Goal: Information Seeking & Learning: Learn about a topic

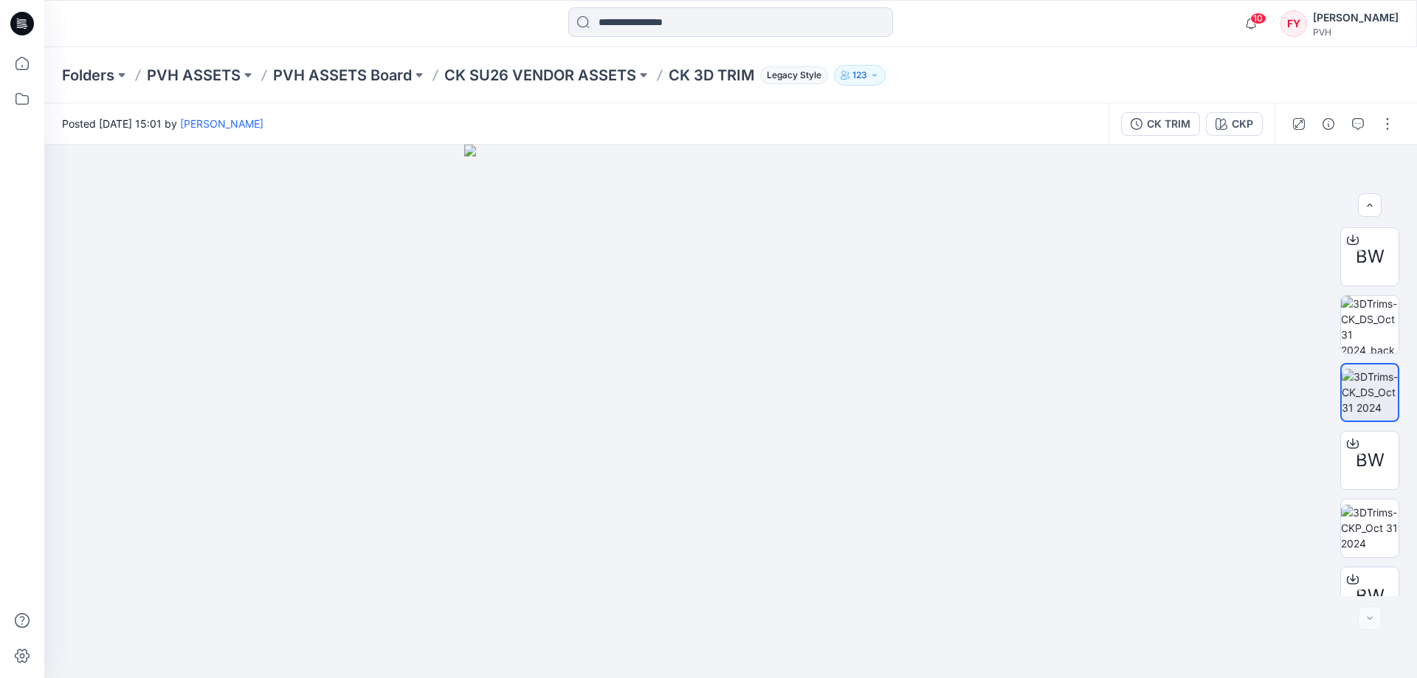
scroll to position [505, 0]
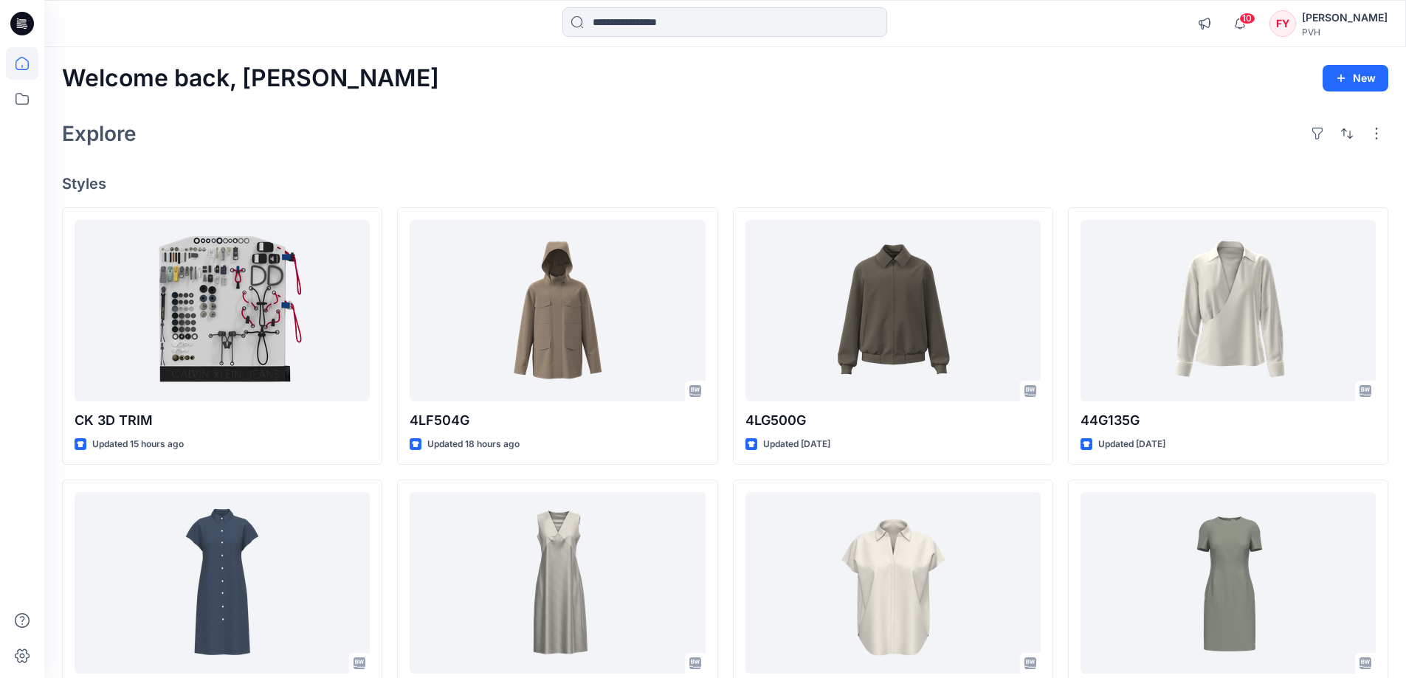
click at [14, 72] on icon at bounding box center [22, 63] width 32 height 32
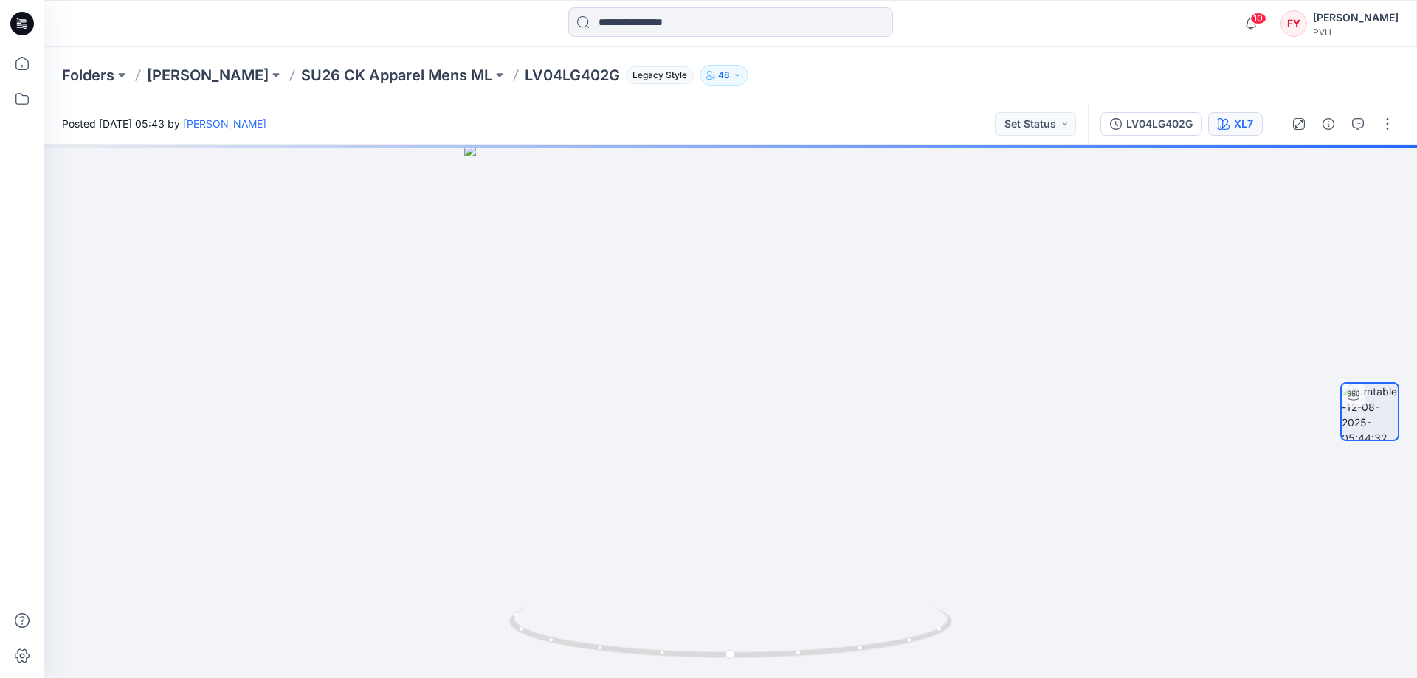
click at [1239, 137] on div "LV04LG402G XL7" at bounding box center [1181, 123] width 187 height 41
click at [1240, 129] on div "XL7" at bounding box center [1243, 124] width 19 height 16
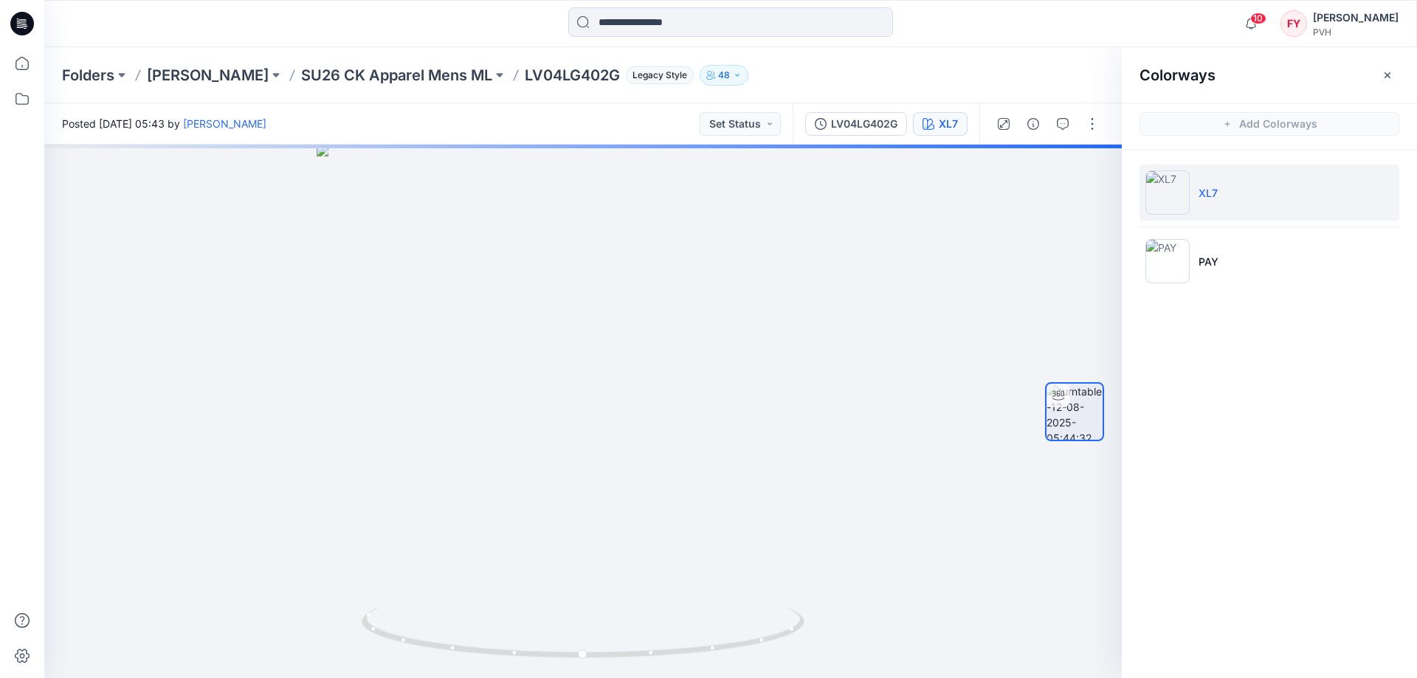
click at [1393, 78] on icon "button" at bounding box center [1388, 75] width 12 height 12
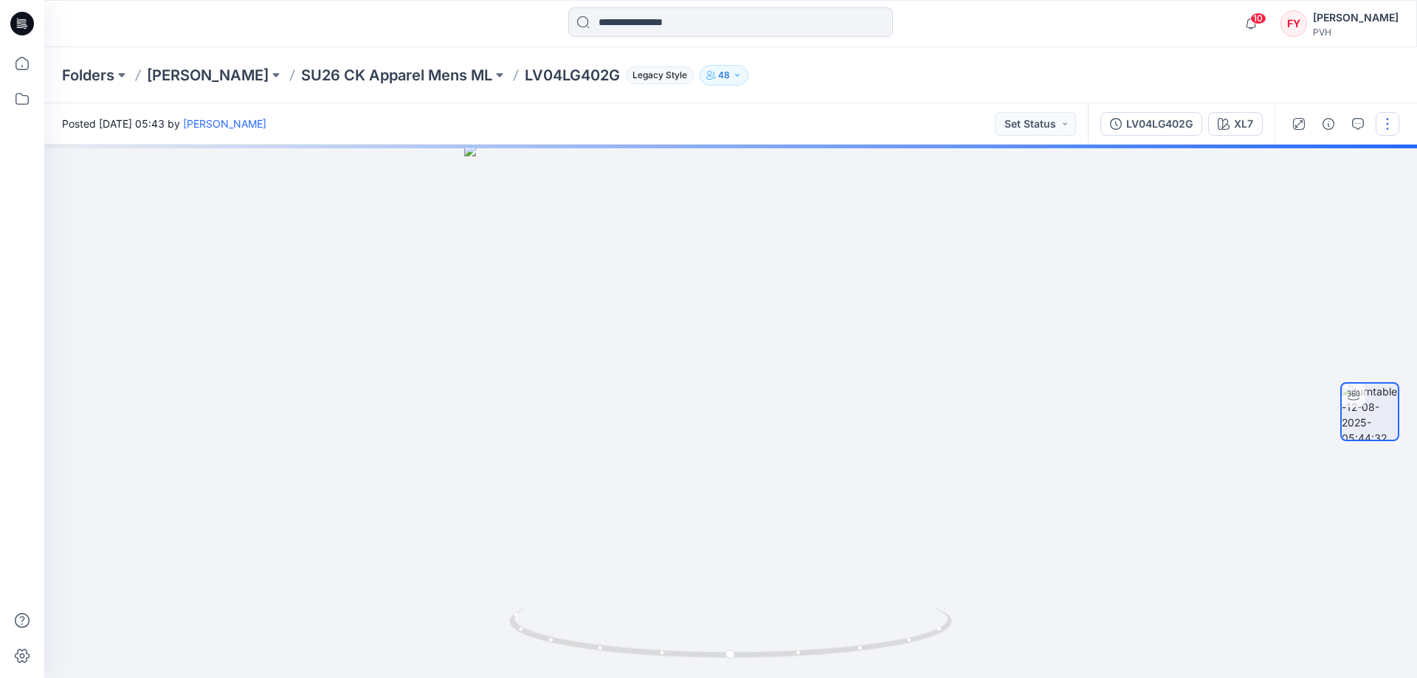
click at [1385, 122] on button "button" at bounding box center [1388, 124] width 24 height 24
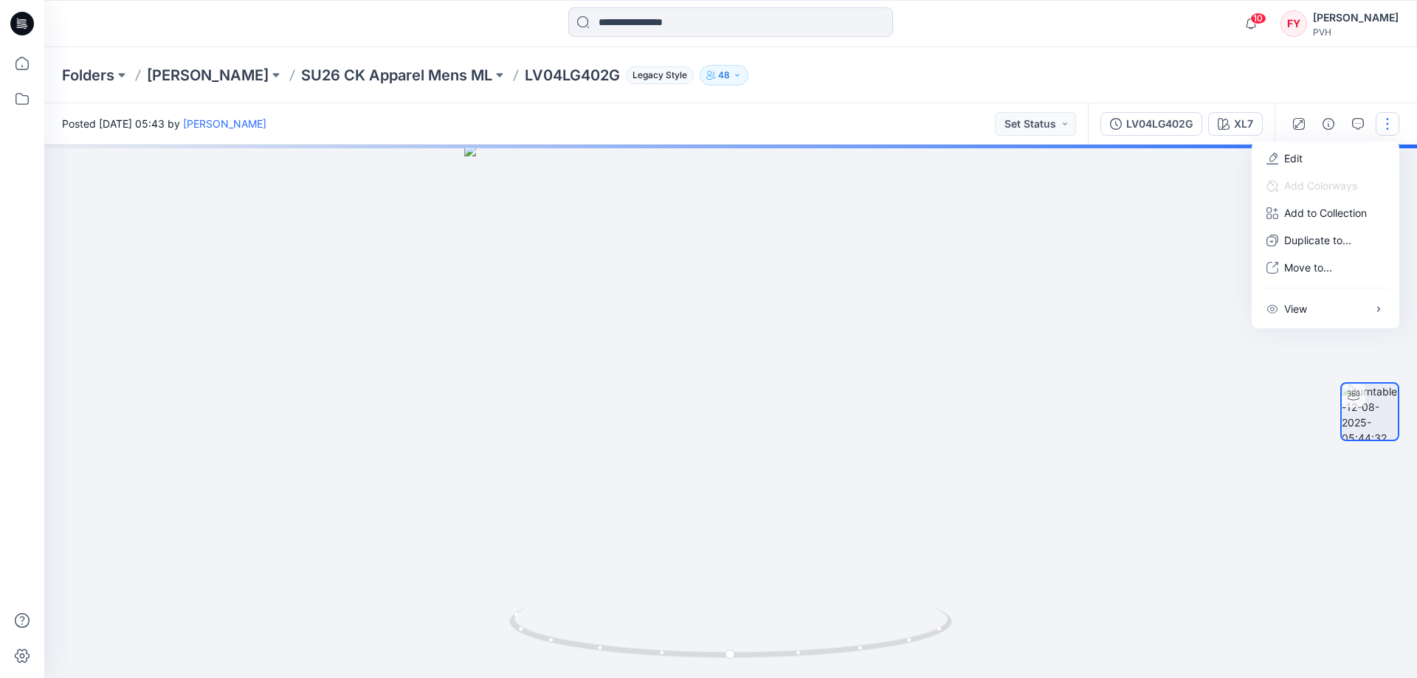
click at [1385, 122] on button "button" at bounding box center [1388, 124] width 24 height 24
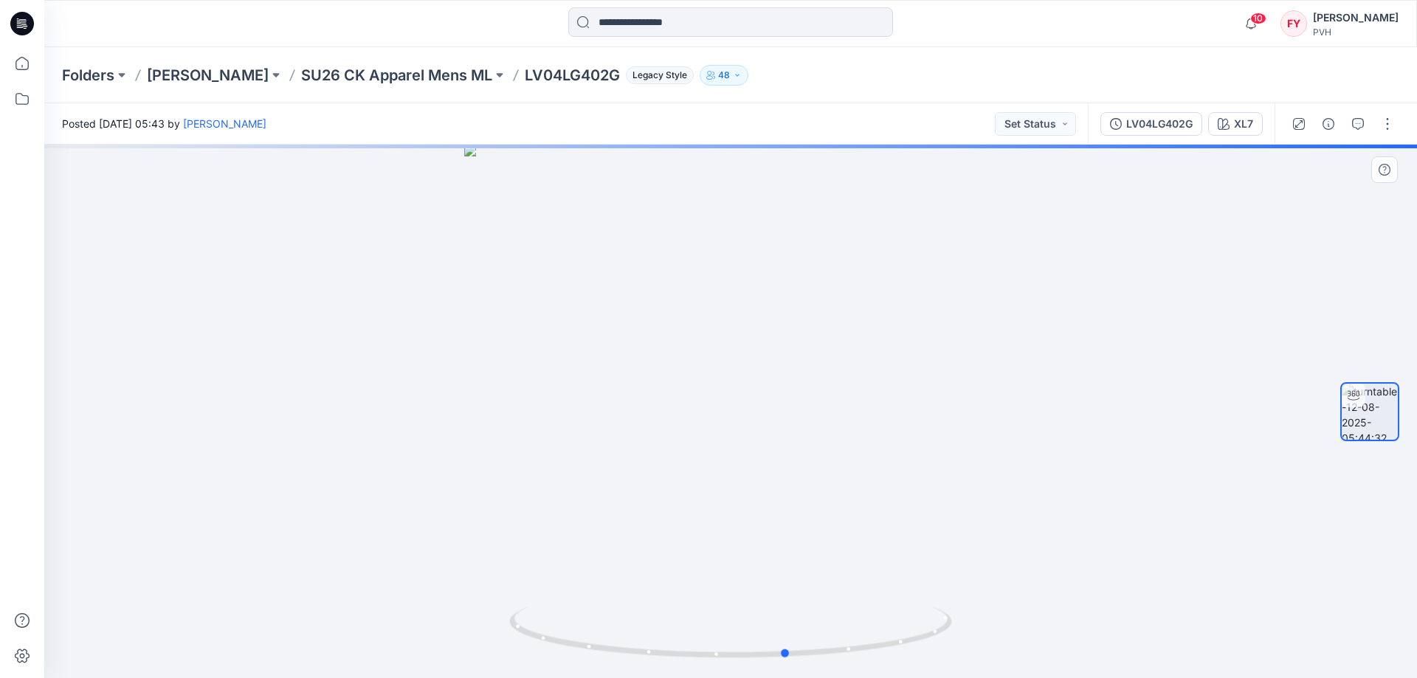
drag, startPoint x: 902, startPoint y: 593, endPoint x: 516, endPoint y: 547, distance: 388.8
click at [516, 547] on div at bounding box center [730, 412] width 1373 height 534
click at [21, 78] on icon at bounding box center [22, 63] width 32 height 32
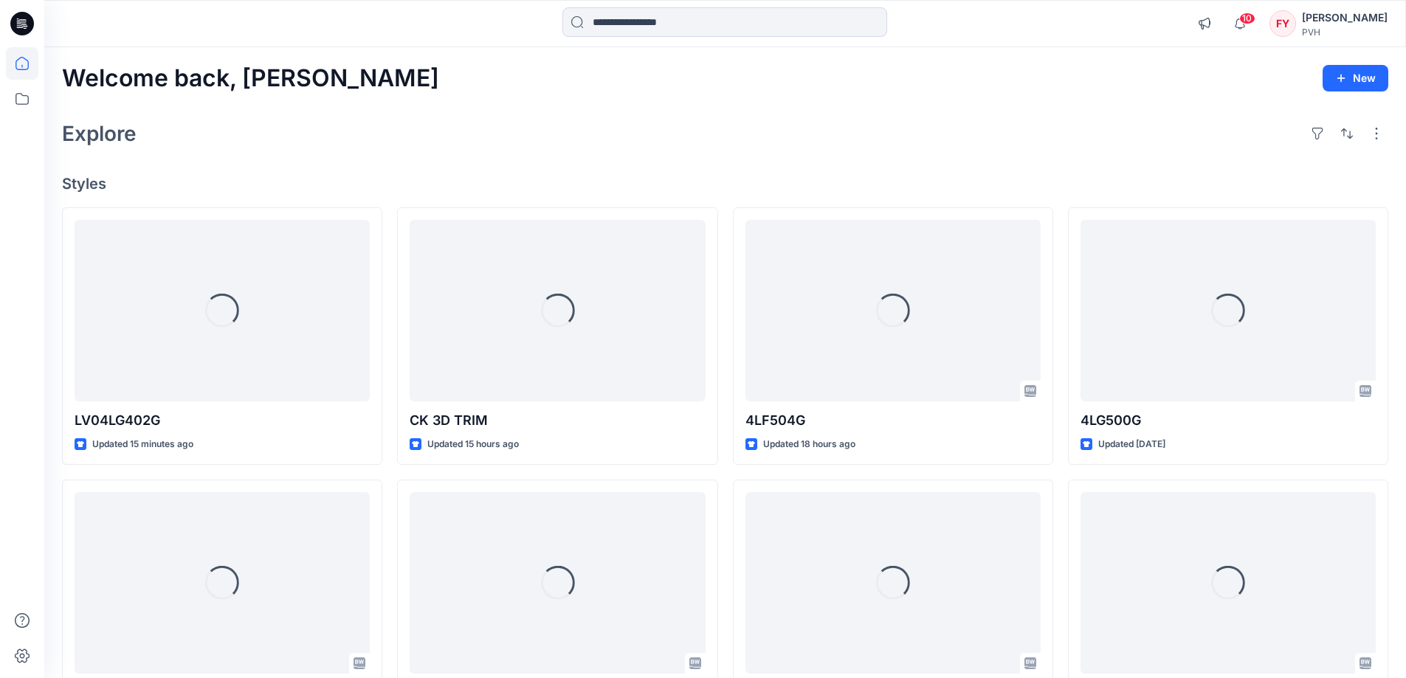
click at [633, 114] on div "Welcome back, Fu Yuan New Explore Styles Loading... LV04LG402G Updated 15 minut…" at bounding box center [725, 563] width 1362 height 1033
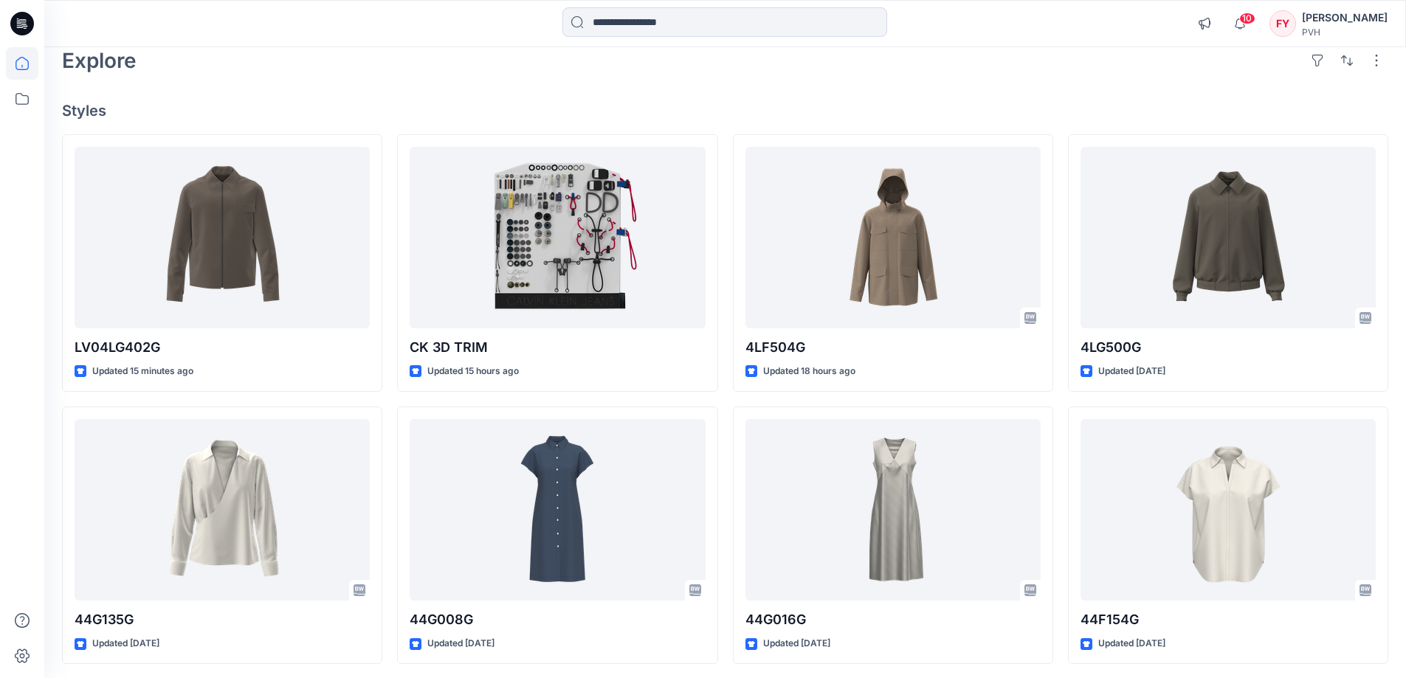
scroll to position [74, 0]
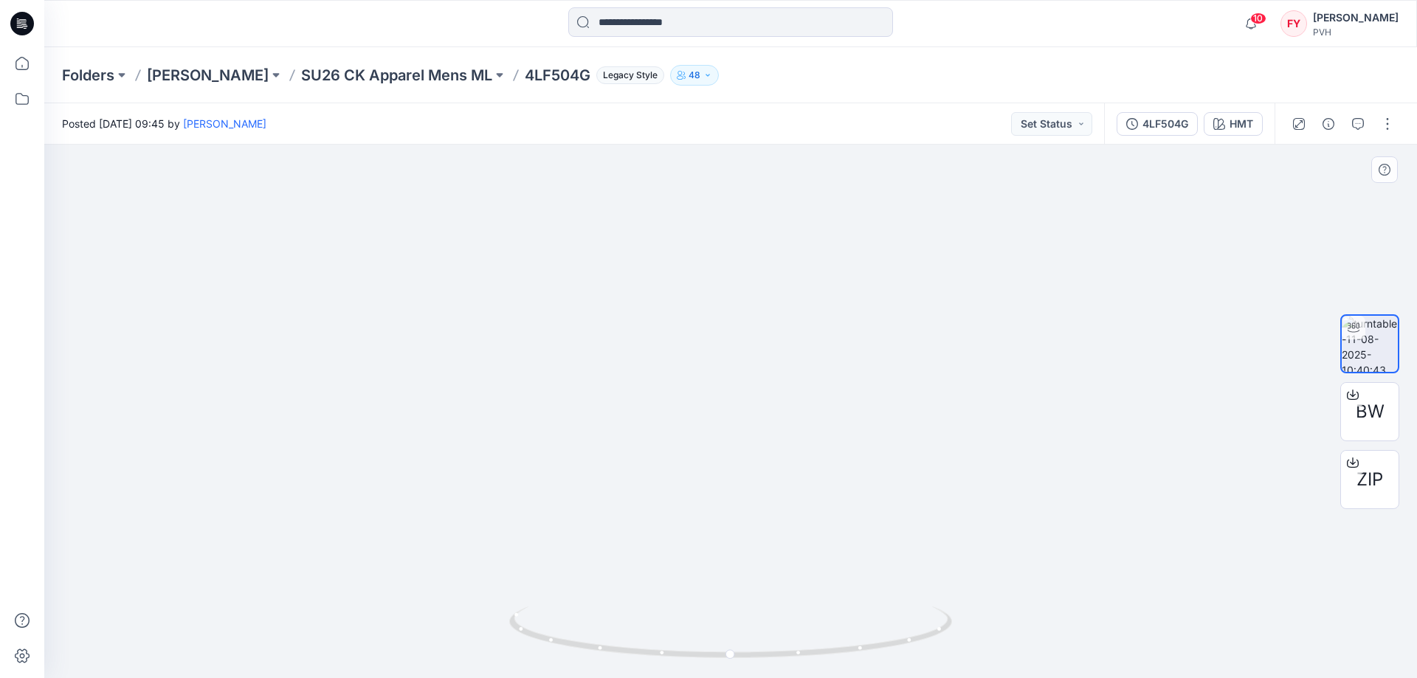
drag, startPoint x: 868, startPoint y: 303, endPoint x: 867, endPoint y: 422, distance: 118.8
click at [867, 422] on img at bounding box center [731, 297] width 1347 height 761
